Goal: Navigation & Orientation: Find specific page/section

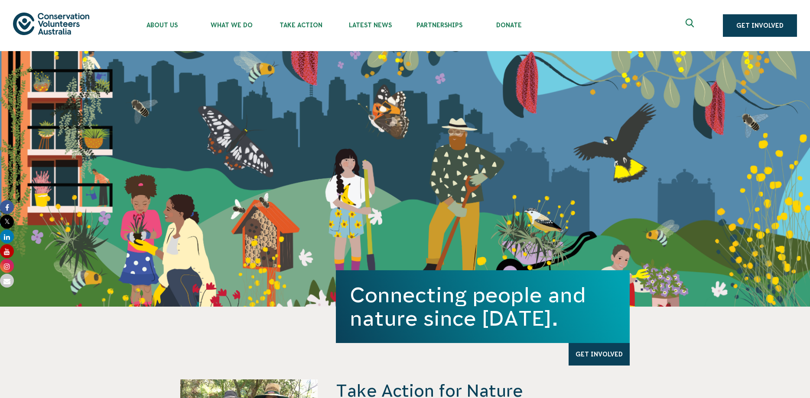
click at [113, 171] on div "Connecting people and nature since [DATE]. Get Involved" at bounding box center [405, 179] width 810 height 256
click at [433, 26] on span "Partnerships" at bounding box center [439, 25] width 69 height 7
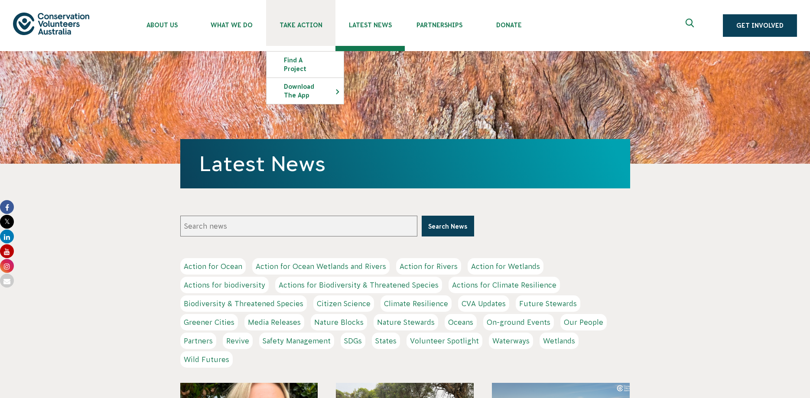
click at [301, 25] on span "Take Action" at bounding box center [300, 25] width 69 height 7
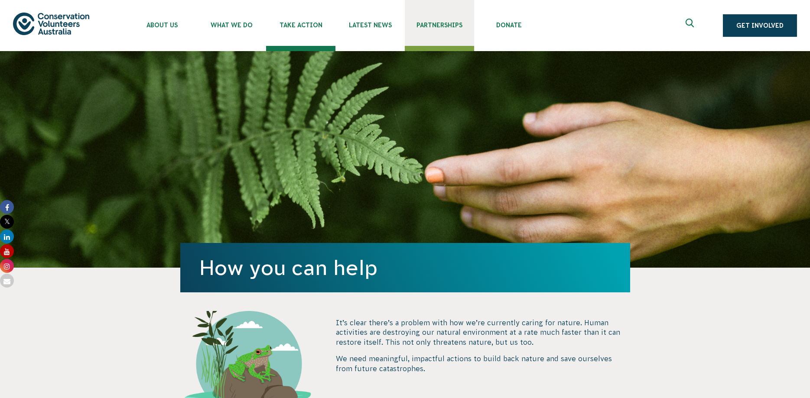
click at [424, 30] on link "Partnerships" at bounding box center [439, 23] width 69 height 46
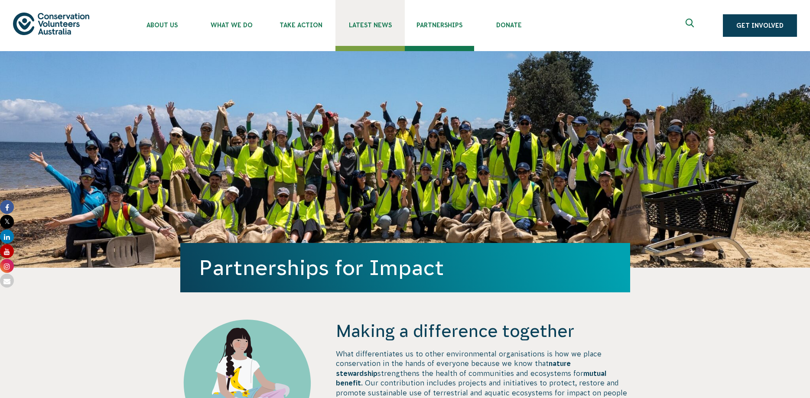
click at [378, 27] on span "Latest News" at bounding box center [369, 25] width 69 height 7
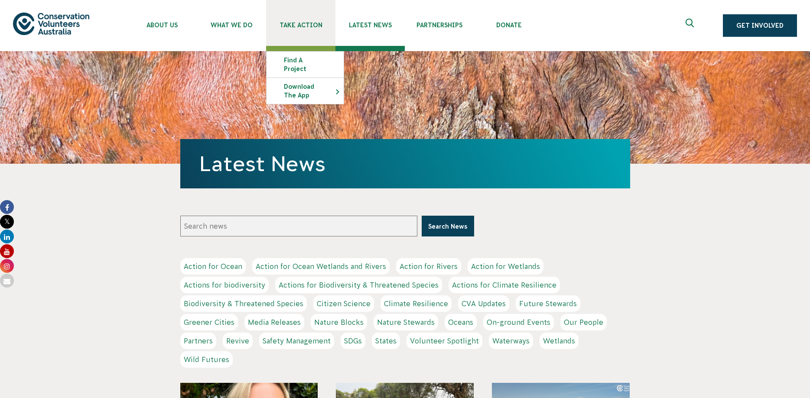
click at [301, 41] on link "Take Action" at bounding box center [300, 23] width 69 height 46
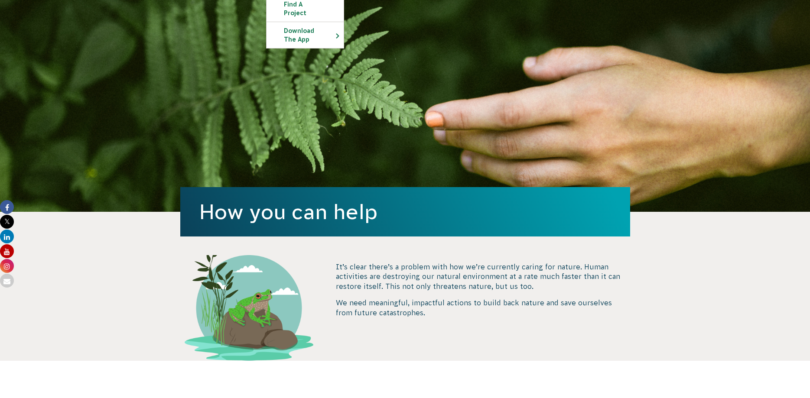
scroll to position [133, 0]
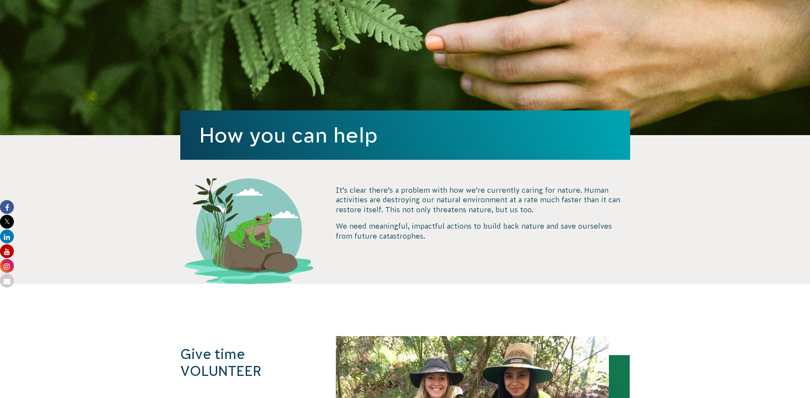
click at [113, 143] on section "It’s clear there’s a problem with how we’re currently caring for nature. Human …" at bounding box center [405, 209] width 810 height 149
